Goal: Information Seeking & Learning: Learn about a topic

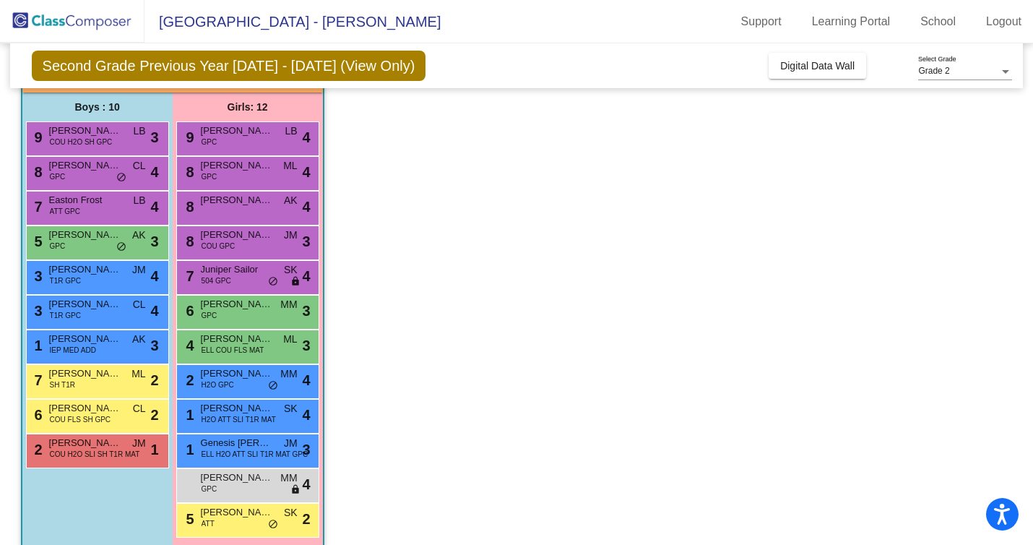
scroll to position [126, 0]
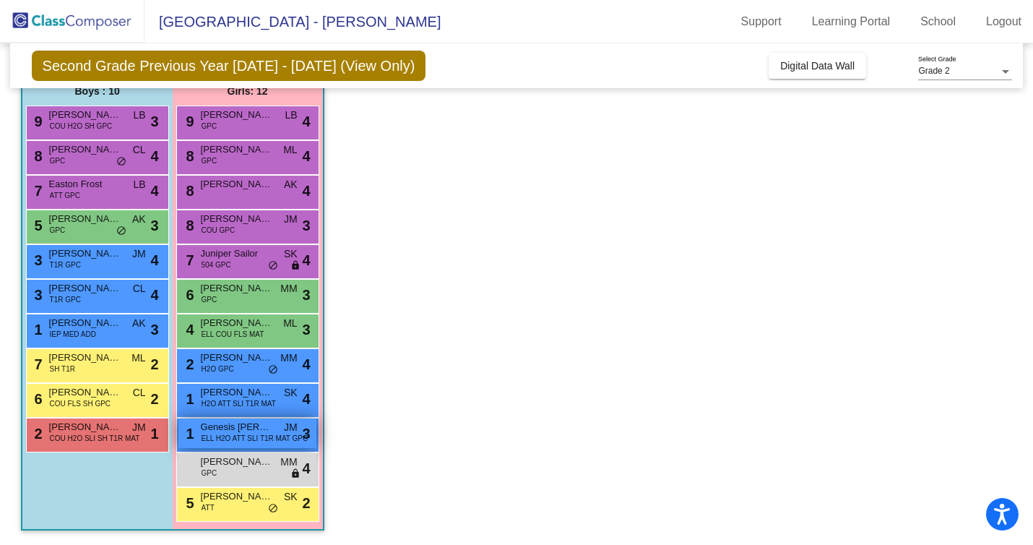
click at [266, 429] on span "Genesis [PERSON_NAME]" at bounding box center [237, 427] width 72 height 14
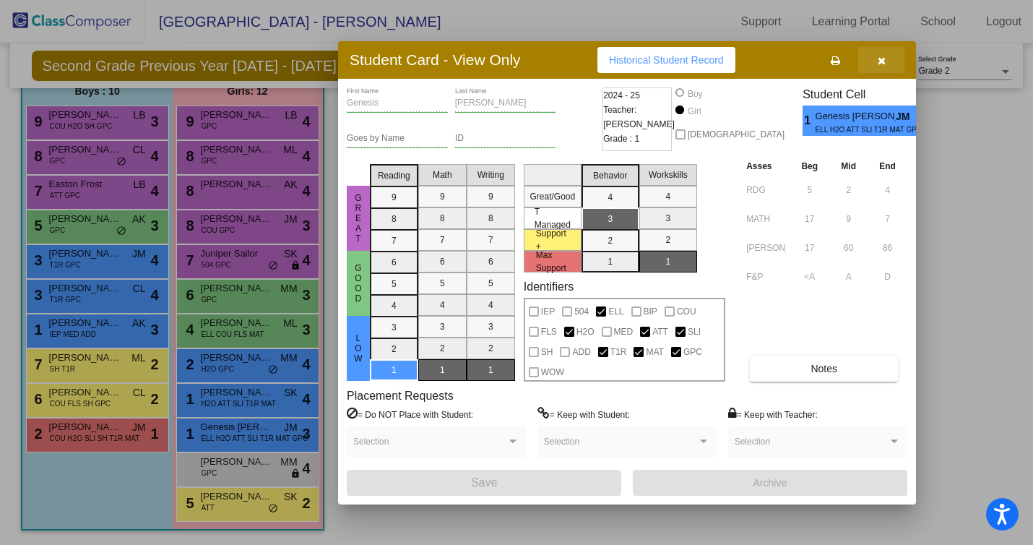
click at [885, 61] on icon "button" at bounding box center [882, 61] width 8 height 10
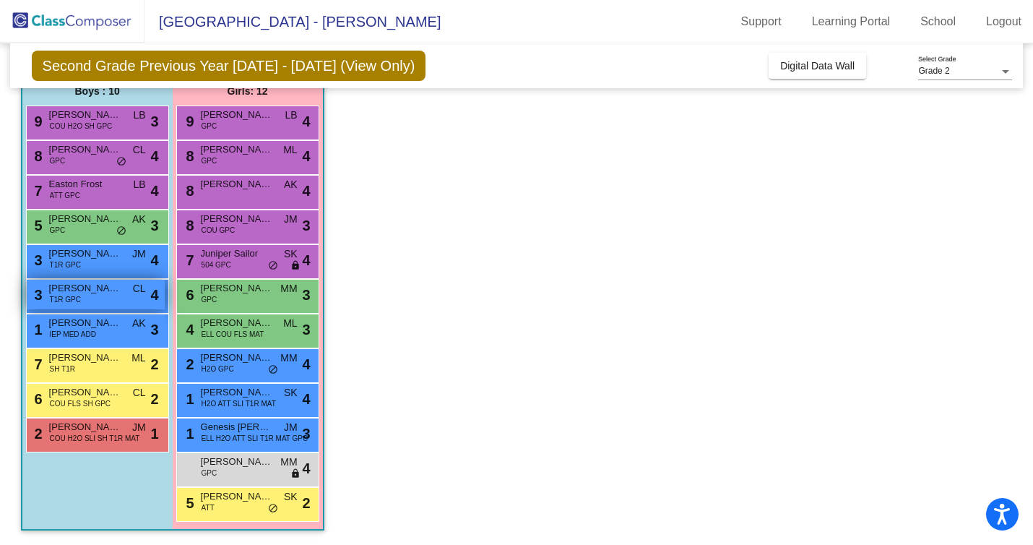
click at [98, 290] on span "[PERSON_NAME]" at bounding box center [85, 288] width 72 height 14
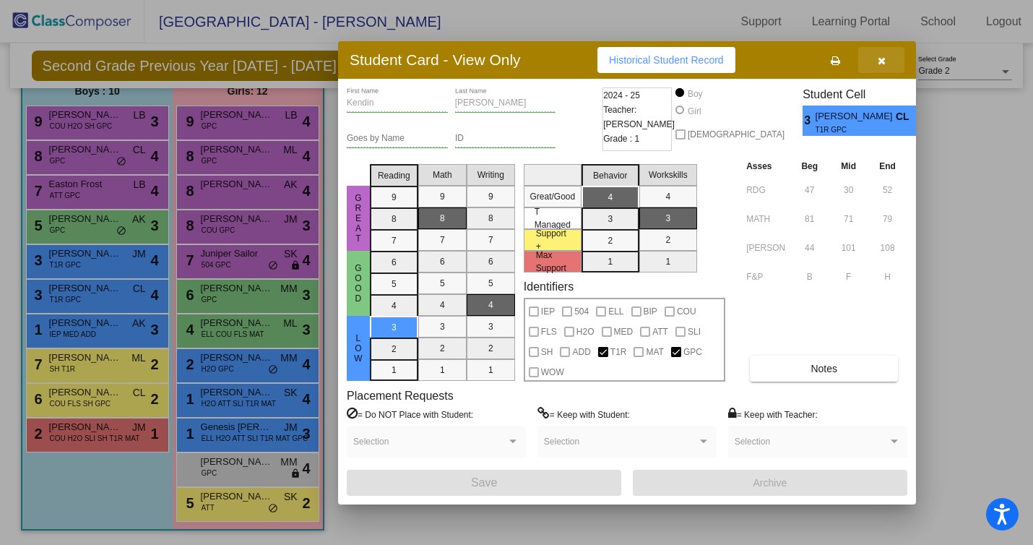
click at [879, 61] on icon "button" at bounding box center [882, 61] width 8 height 10
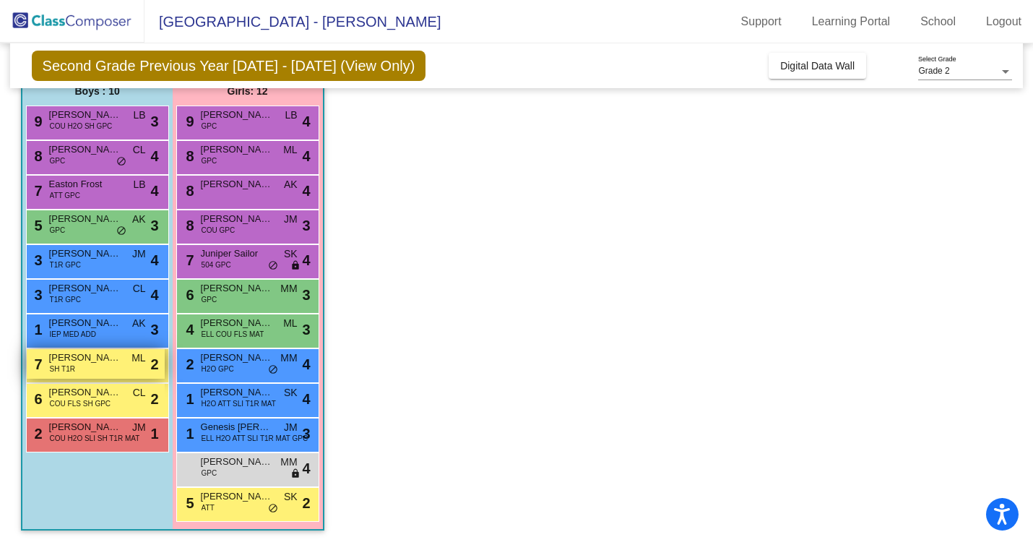
click at [100, 369] on div "7 [PERSON_NAME] SH T1R ML lock do_not_disturb_alt 2" at bounding box center [96, 364] width 138 height 30
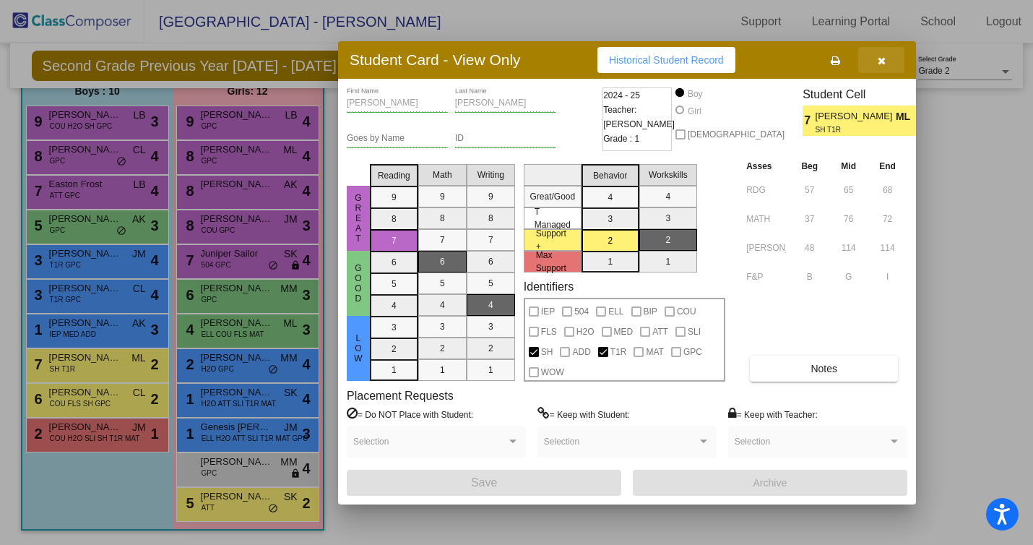
click at [882, 59] on icon "button" at bounding box center [882, 61] width 8 height 10
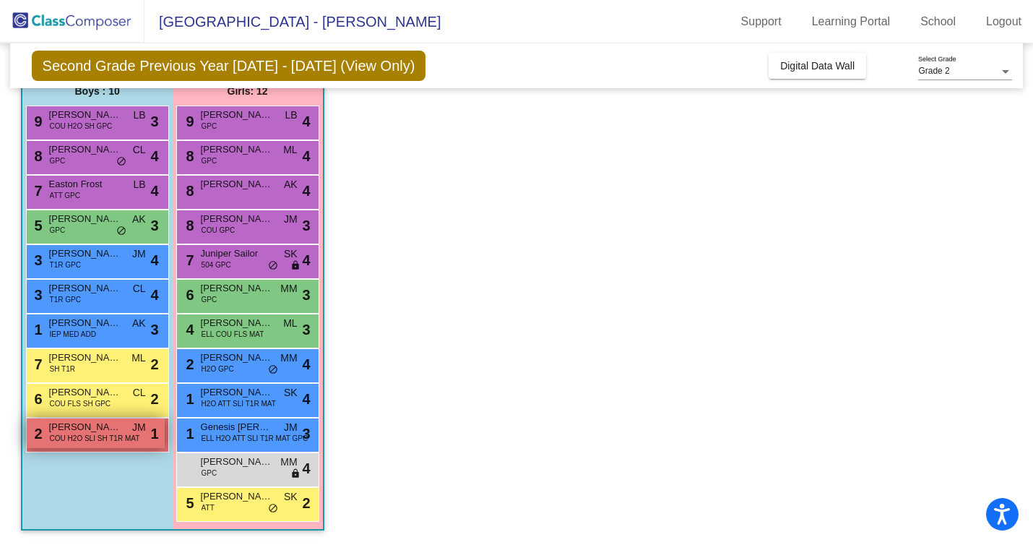
click at [113, 440] on span "COU H2O SLI SH T1R MAT" at bounding box center [95, 438] width 90 height 11
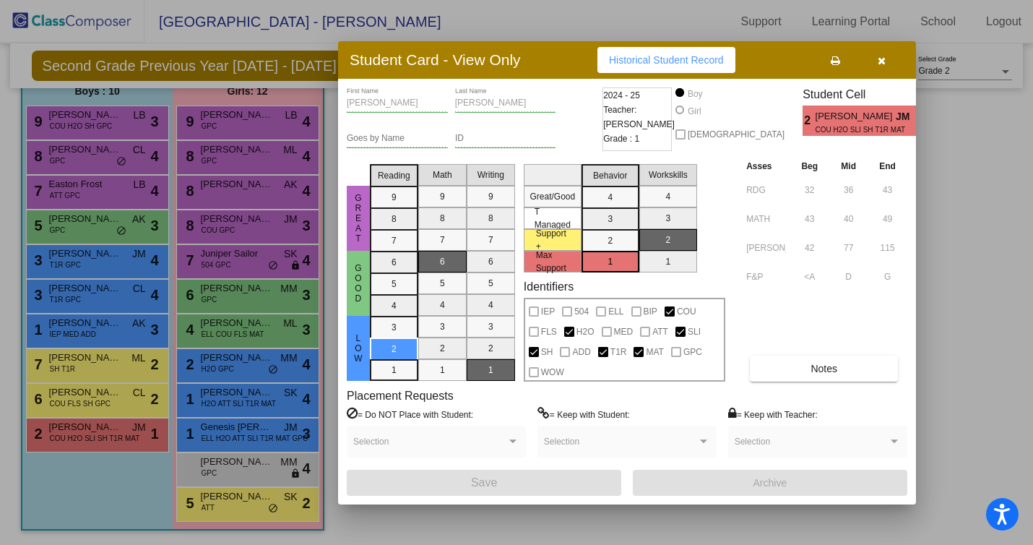
click at [887, 62] on button "button" at bounding box center [882, 60] width 46 height 26
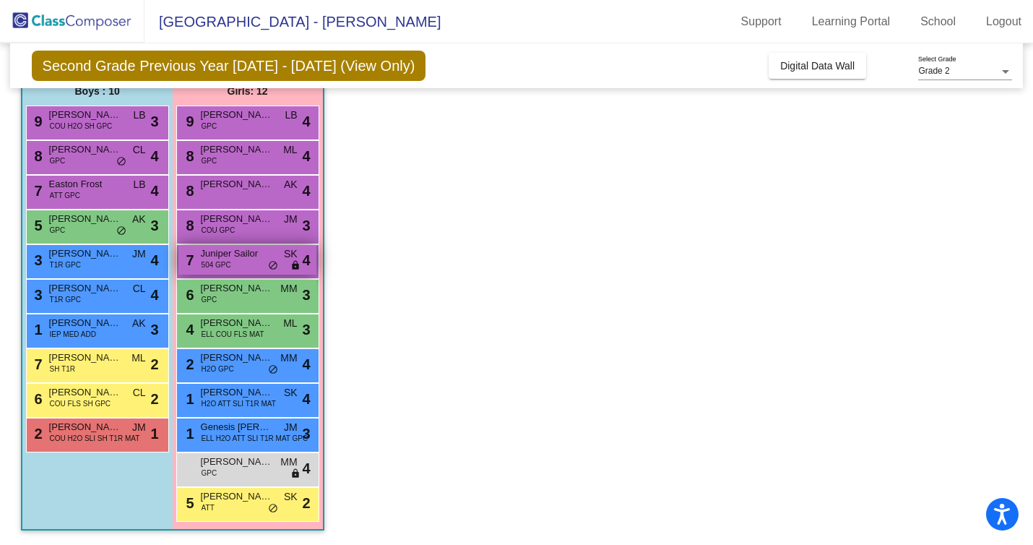
click at [252, 261] on div "7 Juniper Sailor 504 GPC SK lock do_not_disturb_alt 4" at bounding box center [248, 260] width 138 height 30
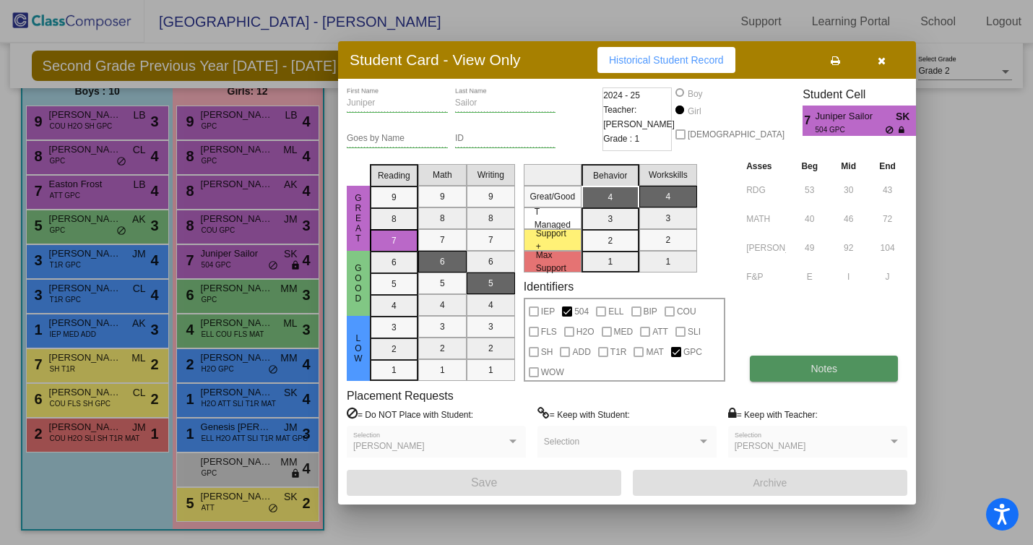
click at [808, 366] on button "Notes" at bounding box center [824, 369] width 148 height 26
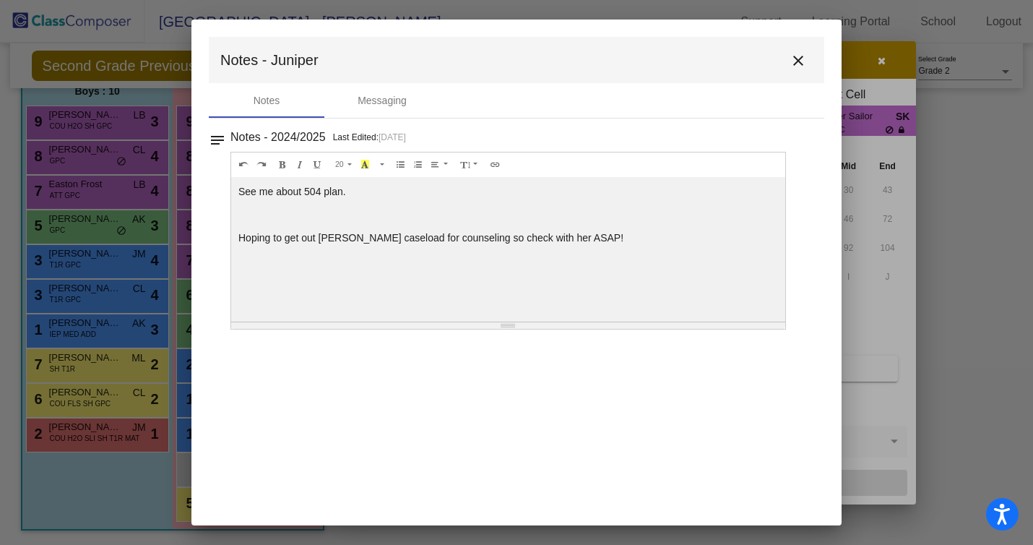
click at [800, 64] on mat-icon "close" at bounding box center [798, 60] width 17 height 17
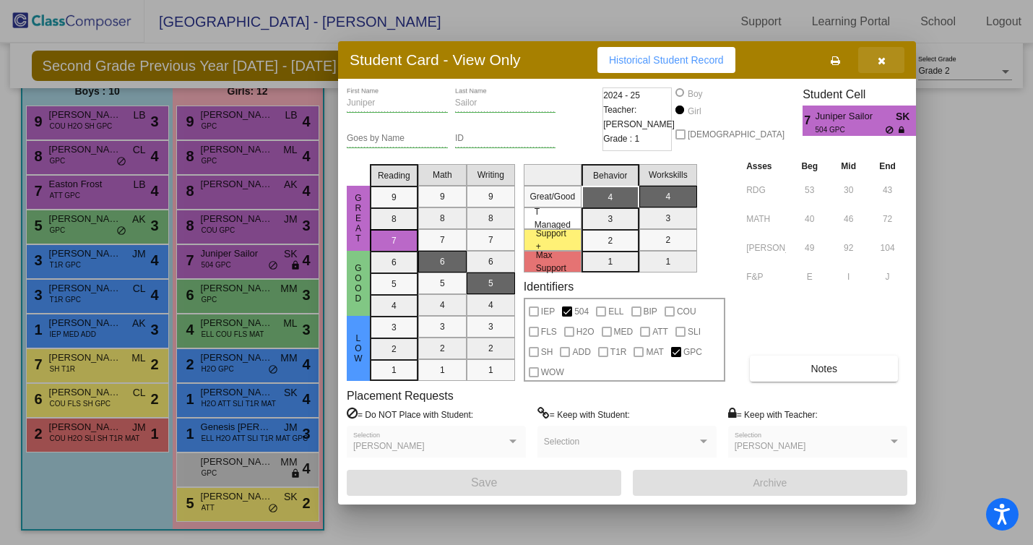
click at [884, 56] on icon "button" at bounding box center [882, 61] width 8 height 10
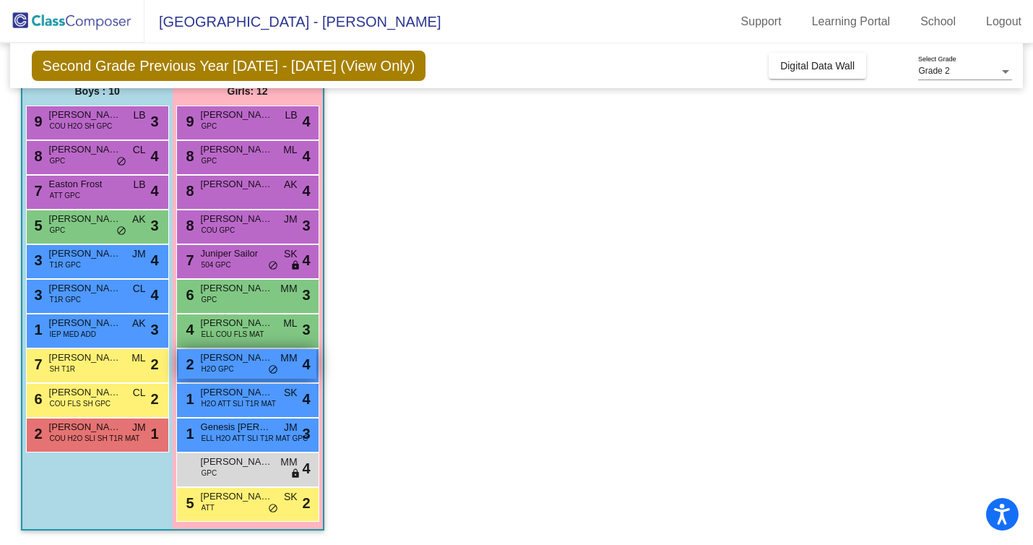
click at [239, 370] on div "2 [PERSON_NAME] H2O GPC MM lock do_not_disturb_alt 4" at bounding box center [248, 364] width 138 height 30
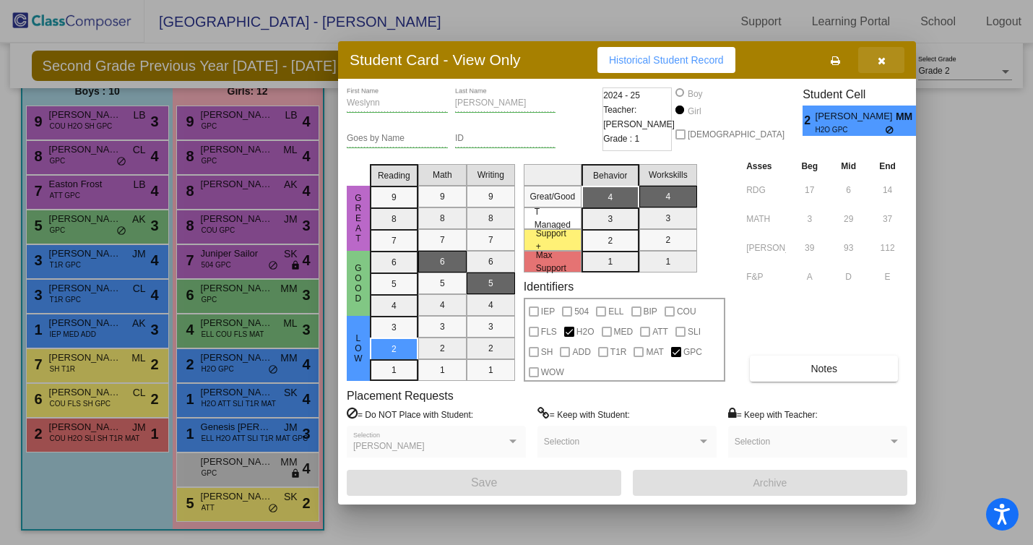
click at [881, 56] on icon "button" at bounding box center [882, 61] width 8 height 10
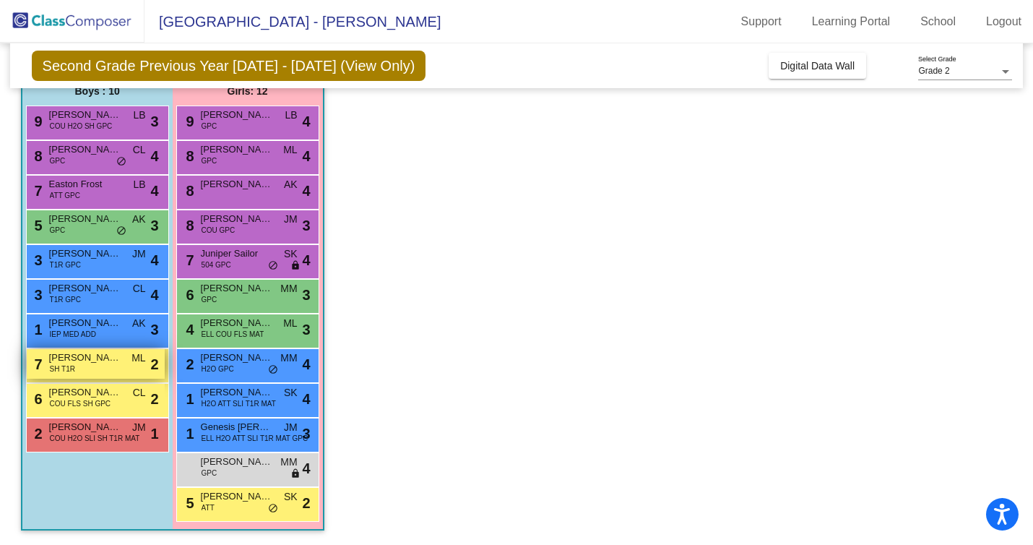
click at [104, 369] on div "7 [PERSON_NAME] SH T1R ML lock do_not_disturb_alt 2" at bounding box center [96, 364] width 138 height 30
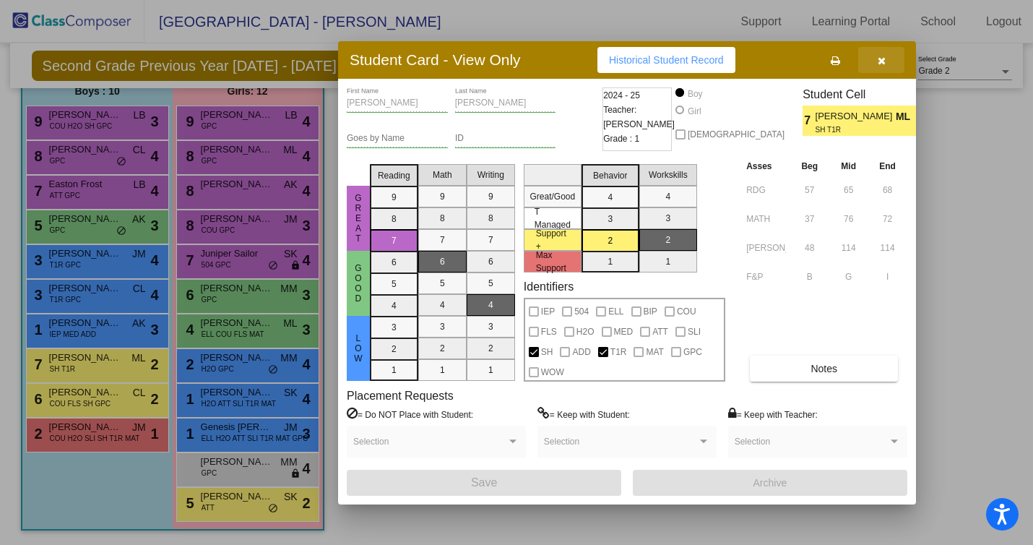
click at [880, 62] on icon "button" at bounding box center [882, 61] width 8 height 10
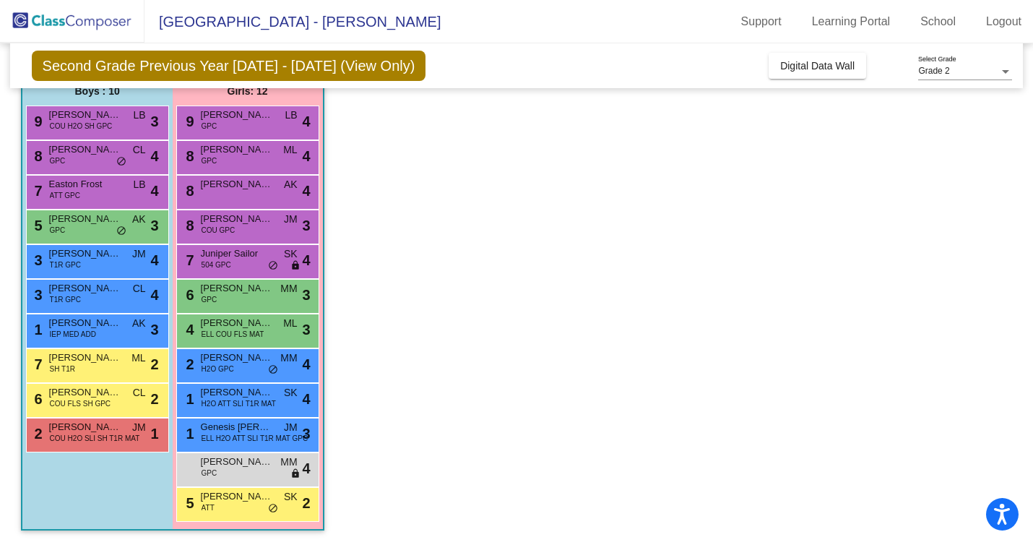
scroll to position [0, 0]
